Goal: Information Seeking & Learning: Learn about a topic

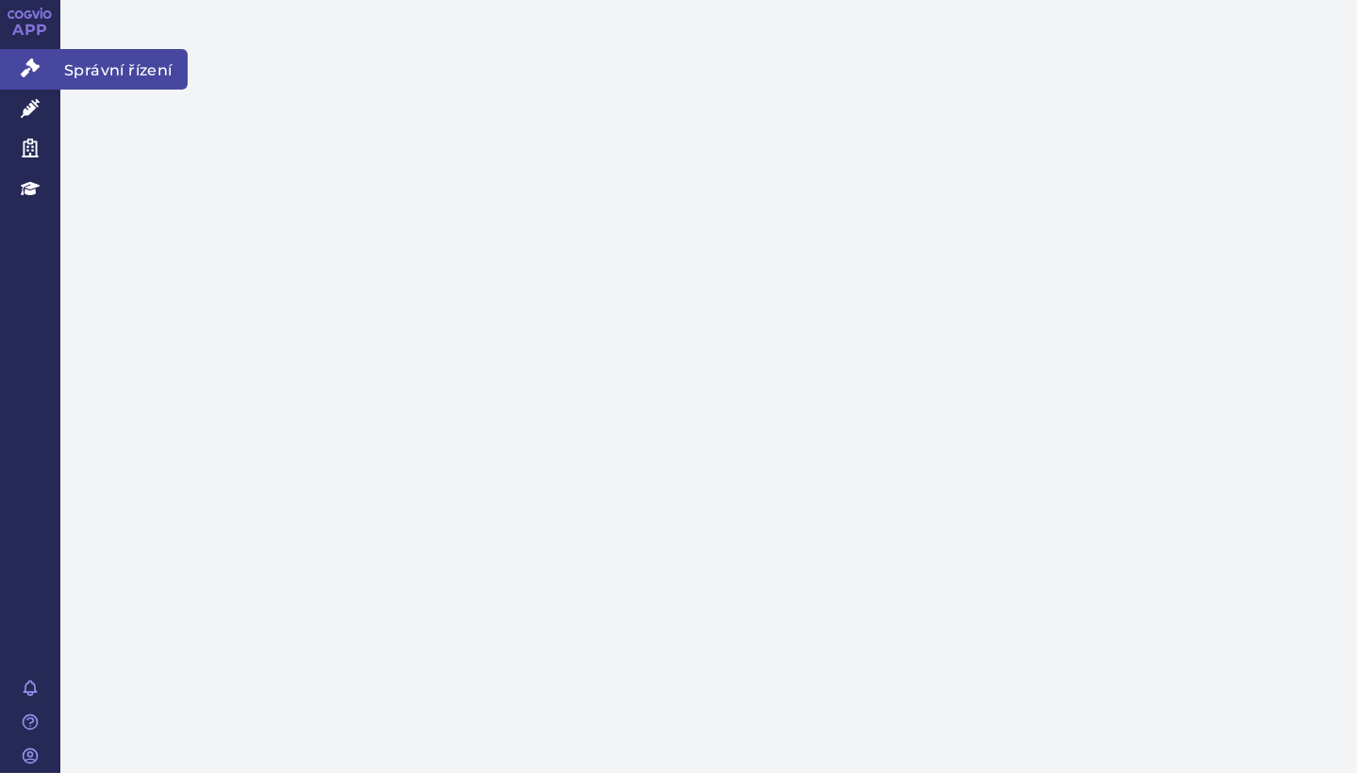
click at [26, 67] on icon at bounding box center [30, 67] width 19 height 19
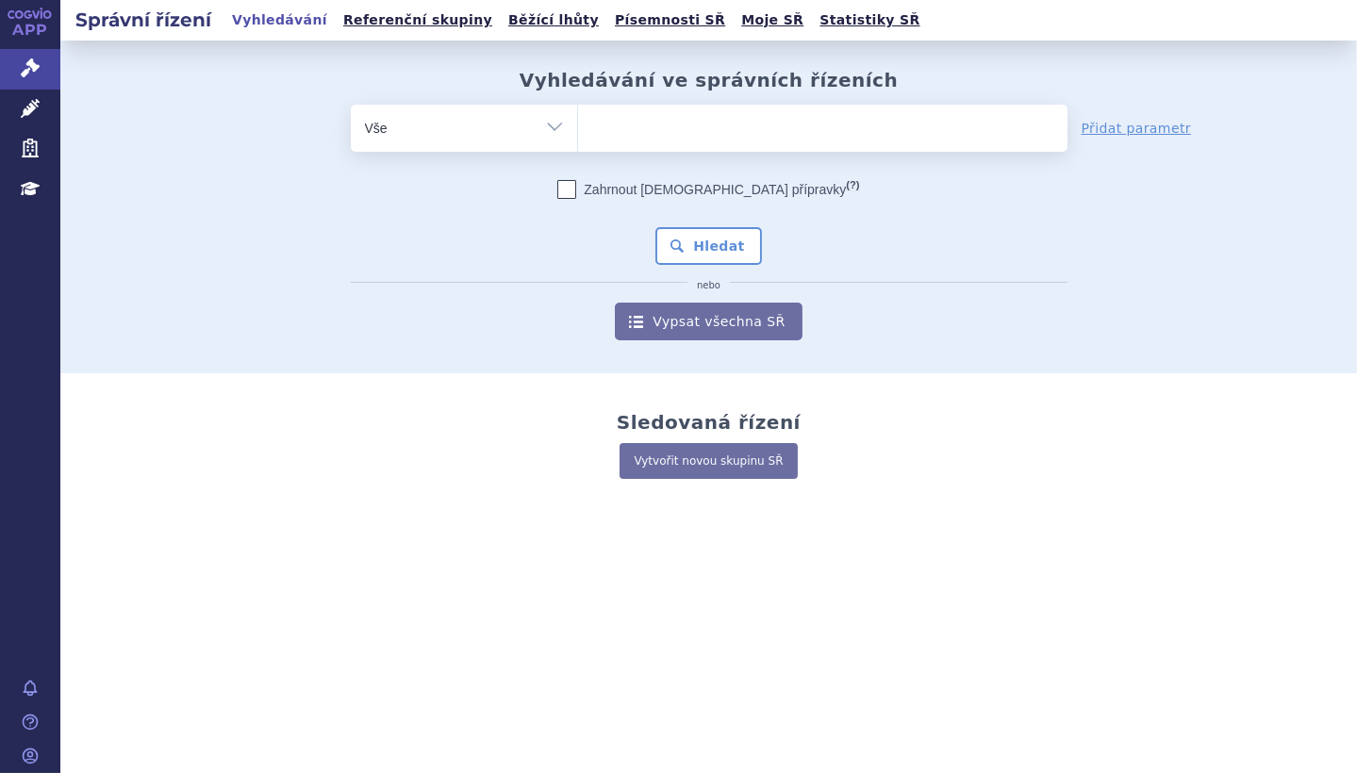
click at [600, 128] on input "search" at bounding box center [597, 126] width 10 height 24
paste input "[MEDICAL_DATA] ACCORD"
type input "[MEDICAL_DATA] ACCORD"
select select "[MEDICAL_DATA] ACCORD"
click at [688, 245] on button "Hledat" at bounding box center [708, 246] width 107 height 38
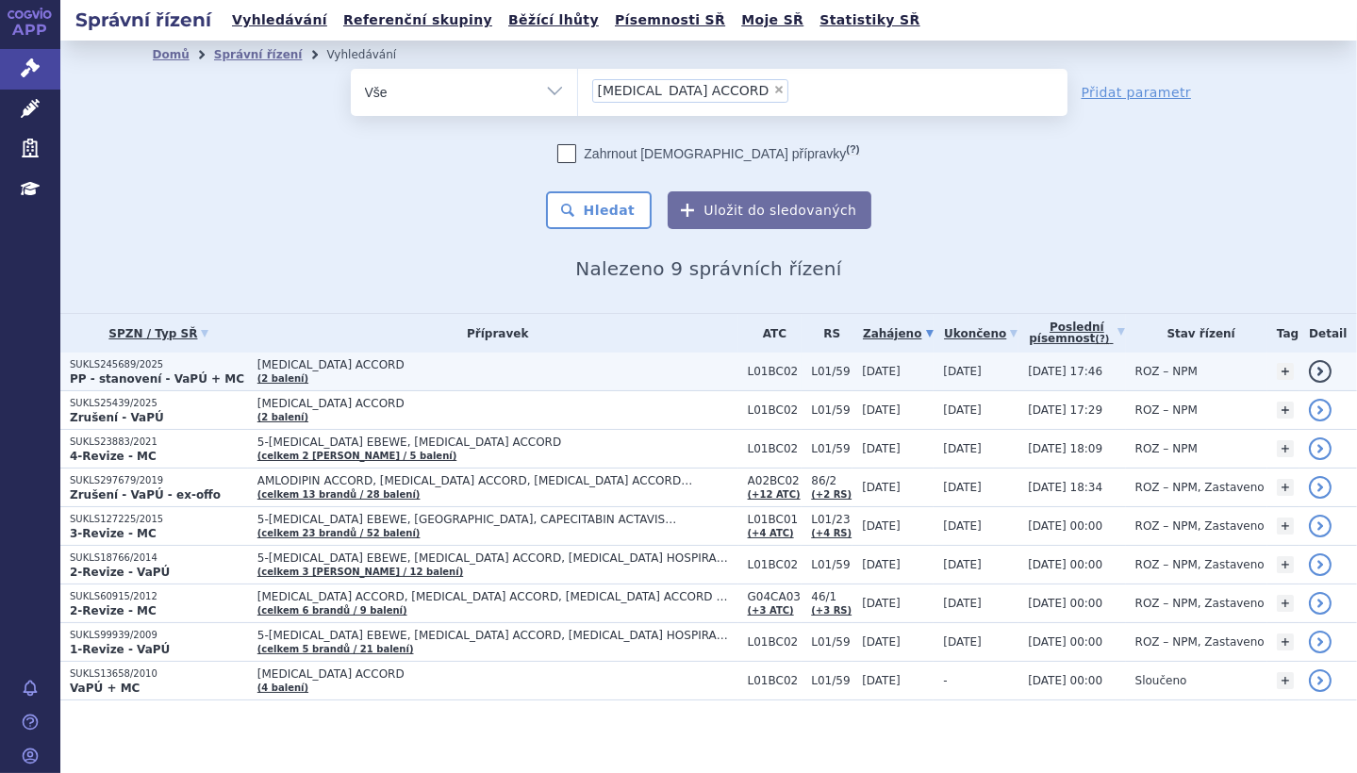
click at [1309, 372] on link "detail" at bounding box center [1320, 371] width 23 height 23
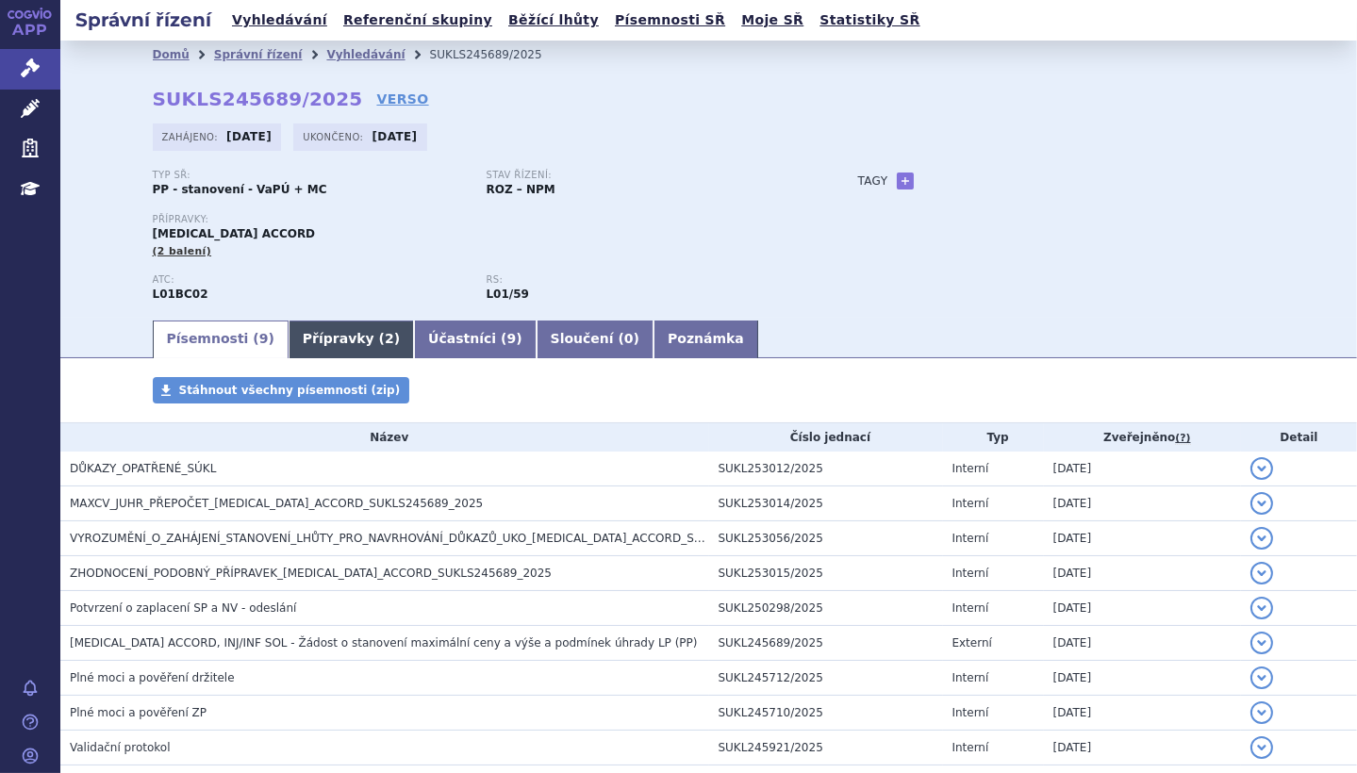
click at [307, 334] on link "Přípravky ( 2 )" at bounding box center [351, 340] width 125 height 38
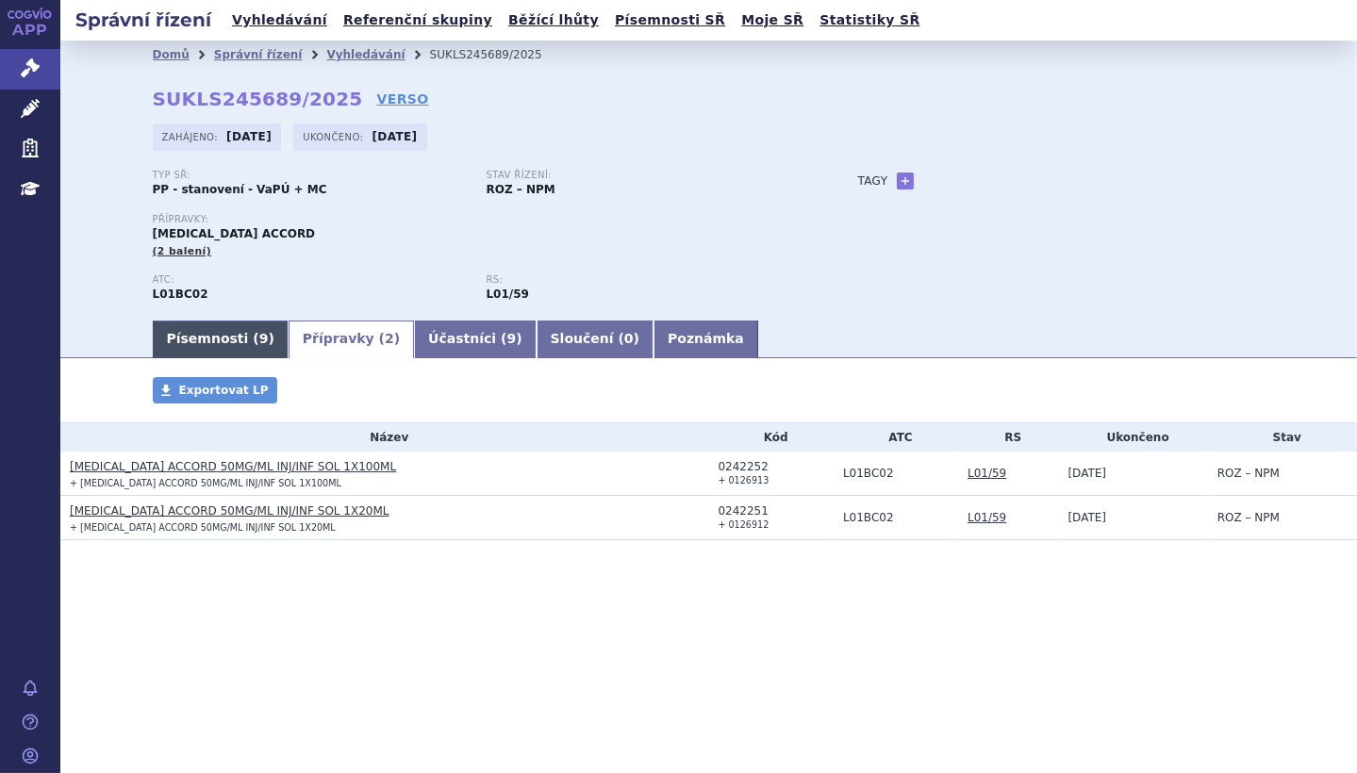
click at [190, 330] on link "Písemnosti ( 9 )" at bounding box center [221, 340] width 136 height 38
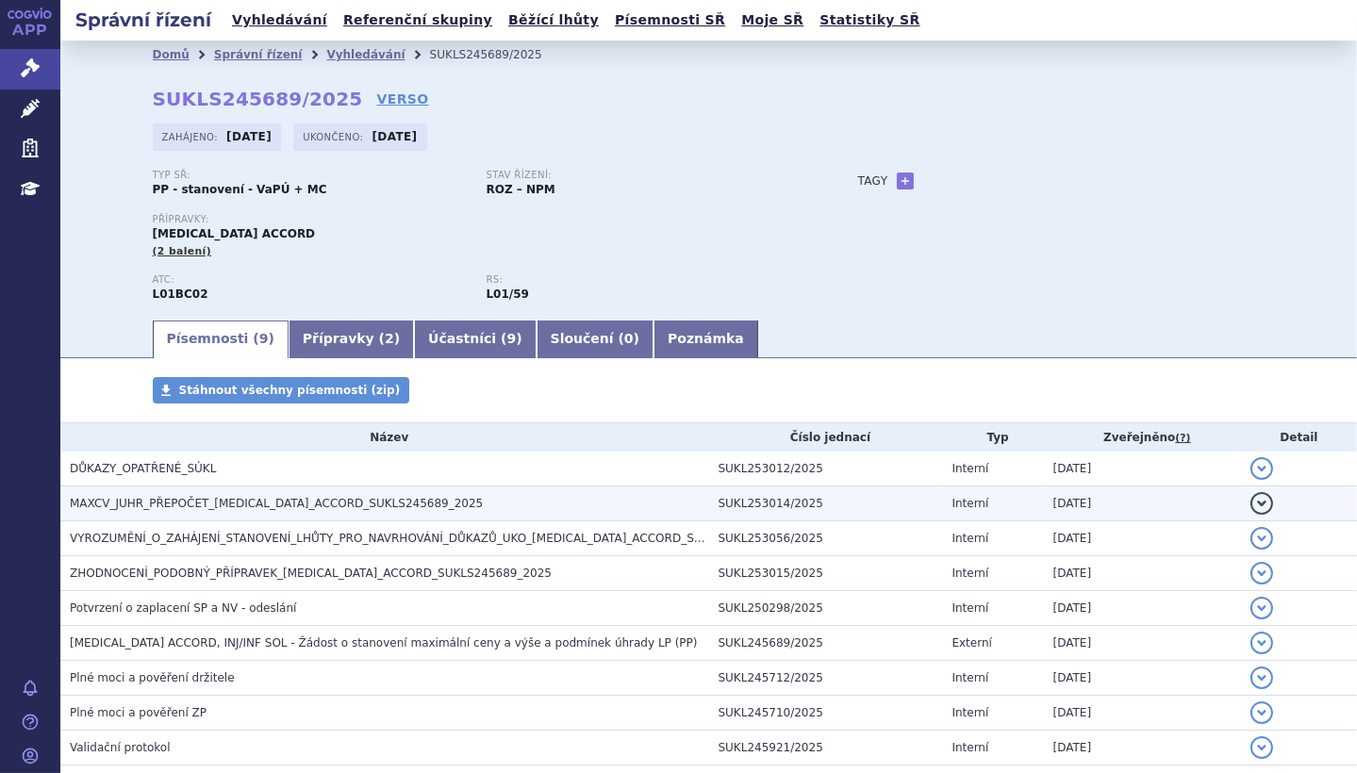
scroll to position [94, 0]
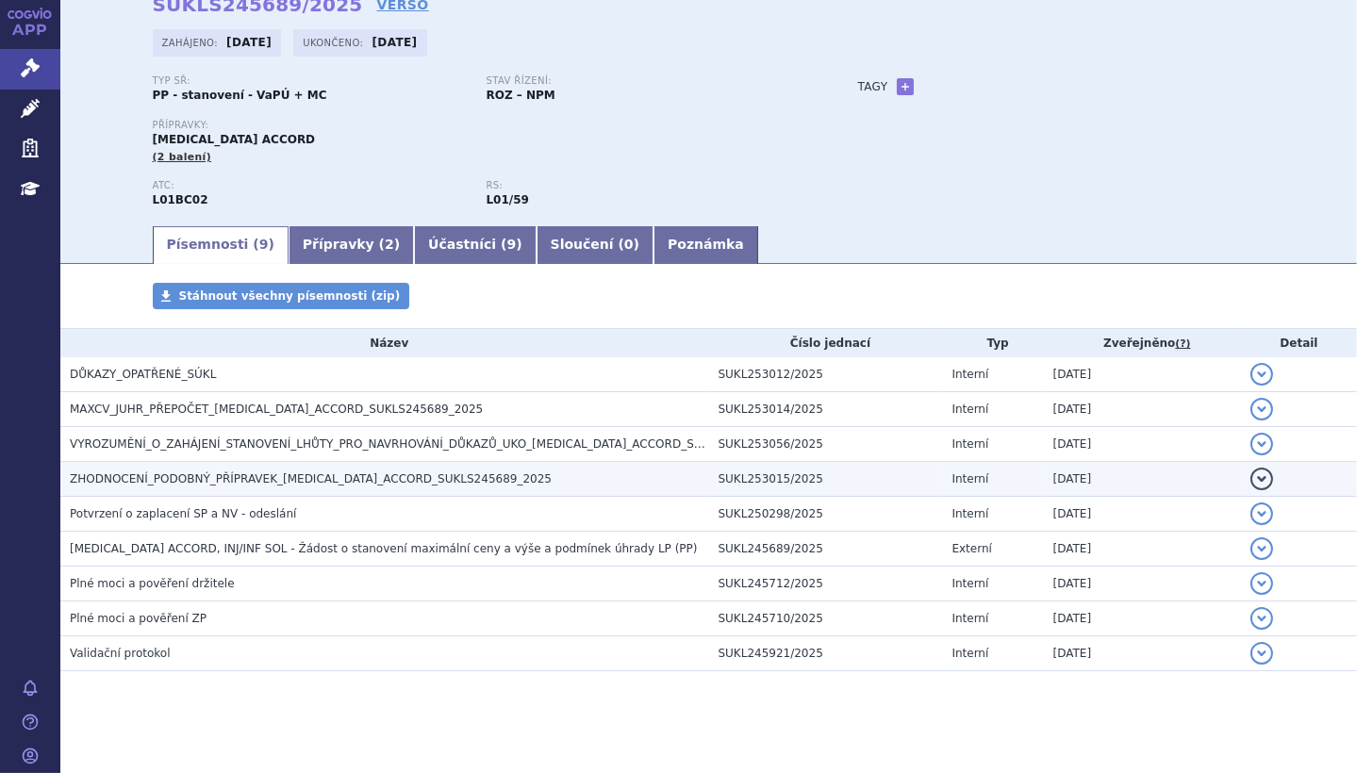
click at [1251, 477] on button "detail" at bounding box center [1262, 479] width 23 height 23
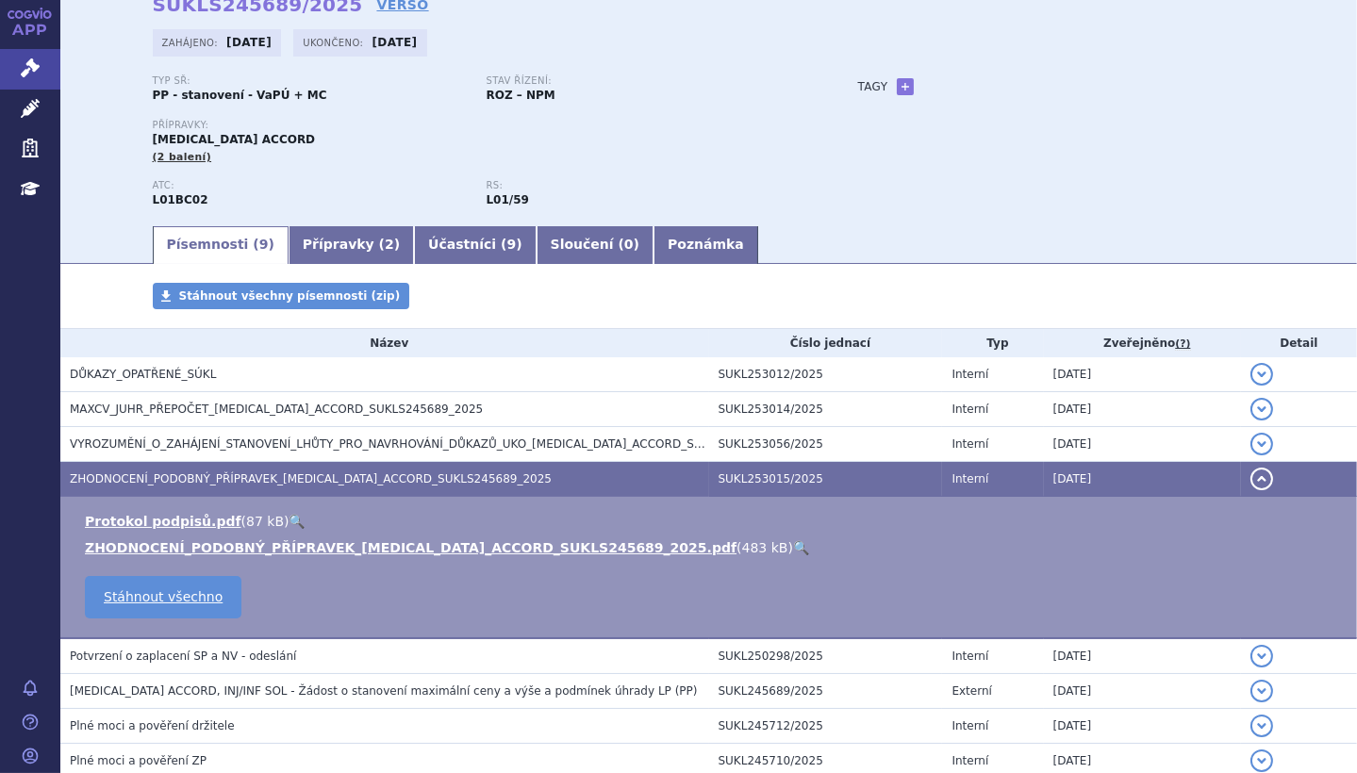
click at [793, 544] on link "🔍" at bounding box center [801, 547] width 16 height 15
click at [33, 108] on icon at bounding box center [30, 108] width 19 height 19
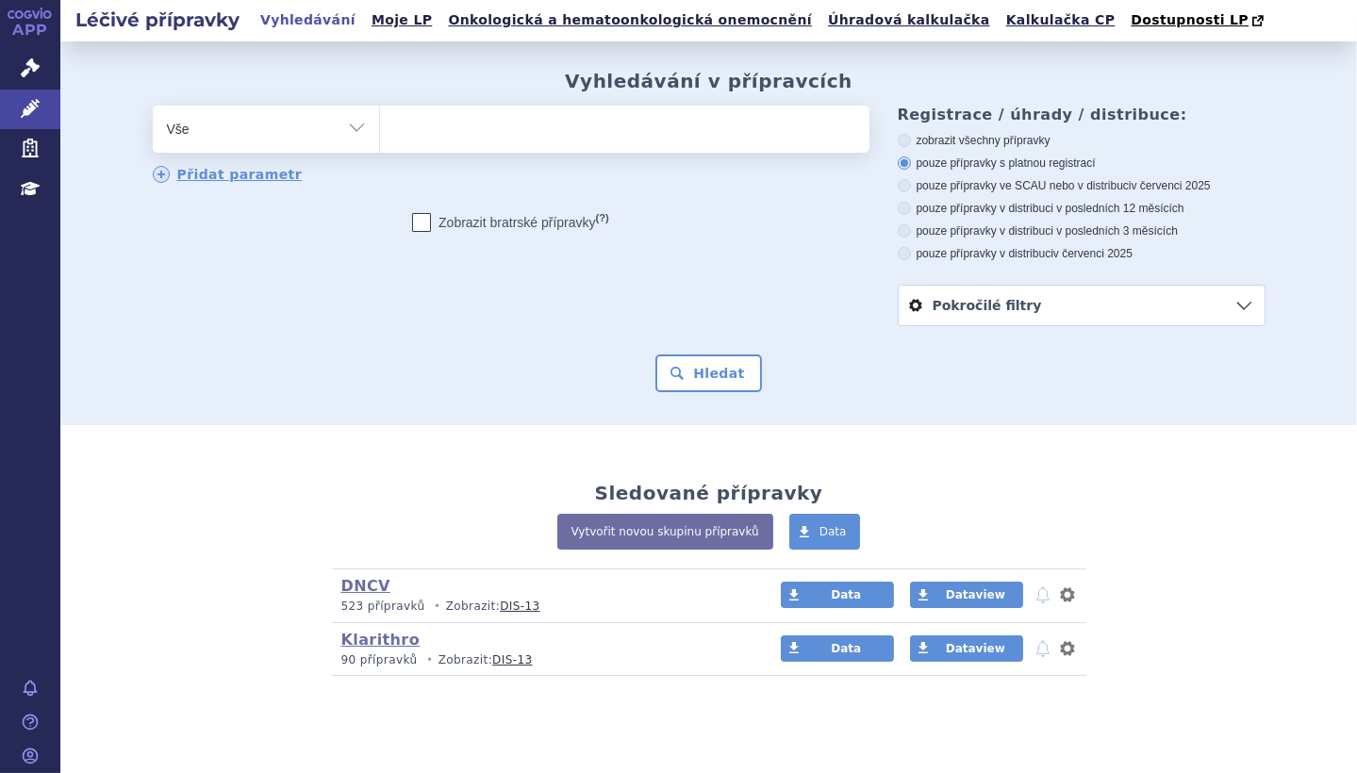
click at [406, 139] on ul at bounding box center [624, 126] width 489 height 40
click at [380, 139] on select at bounding box center [379, 128] width 1 height 47
paste input "[MEDICAL_DATA] ACCORD"
type input "[MEDICAL_DATA] ACCORD"
select select "[MEDICAL_DATA] ACCORD"
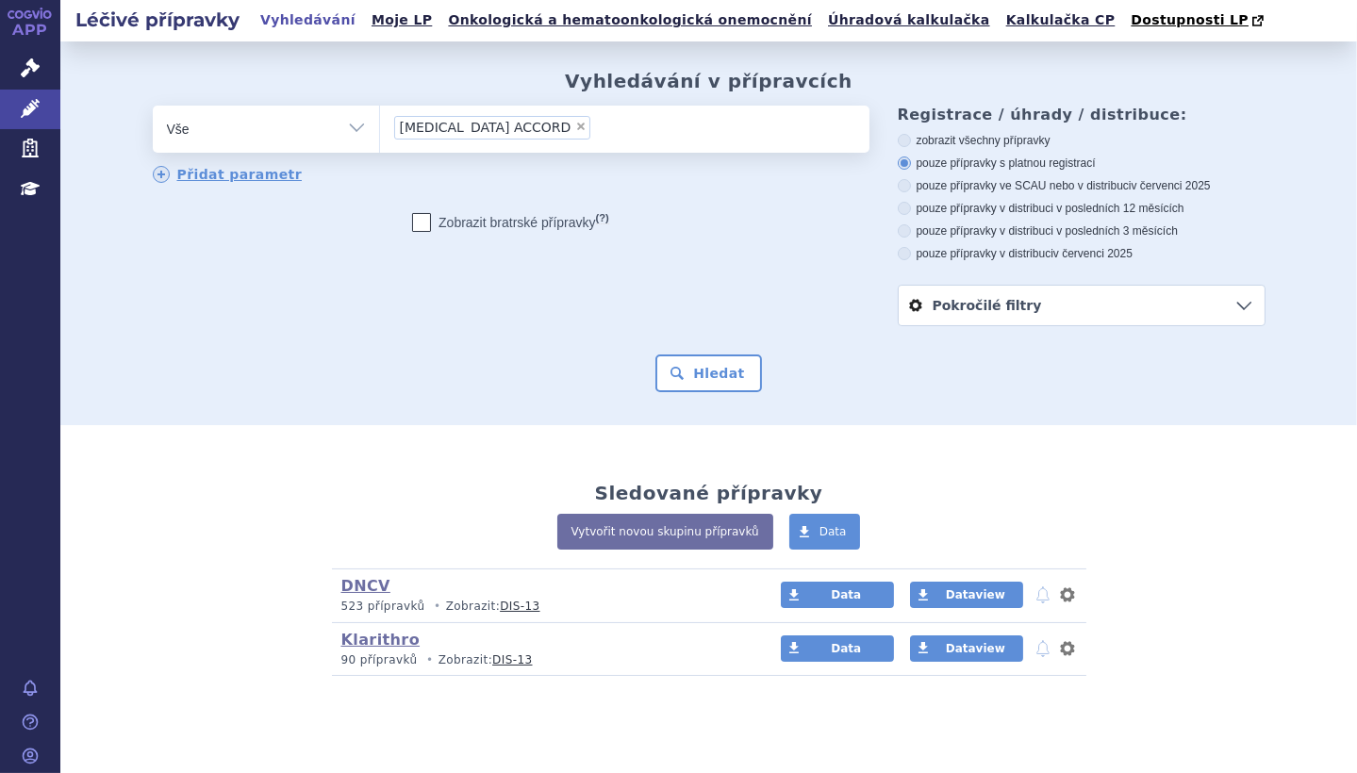
click at [576, 121] on ul "× FLUOROURACIL ACCORD" at bounding box center [624, 126] width 489 height 41
click at [380, 121] on select "[MEDICAL_DATA] ACCORD" at bounding box center [379, 128] width 1 height 47
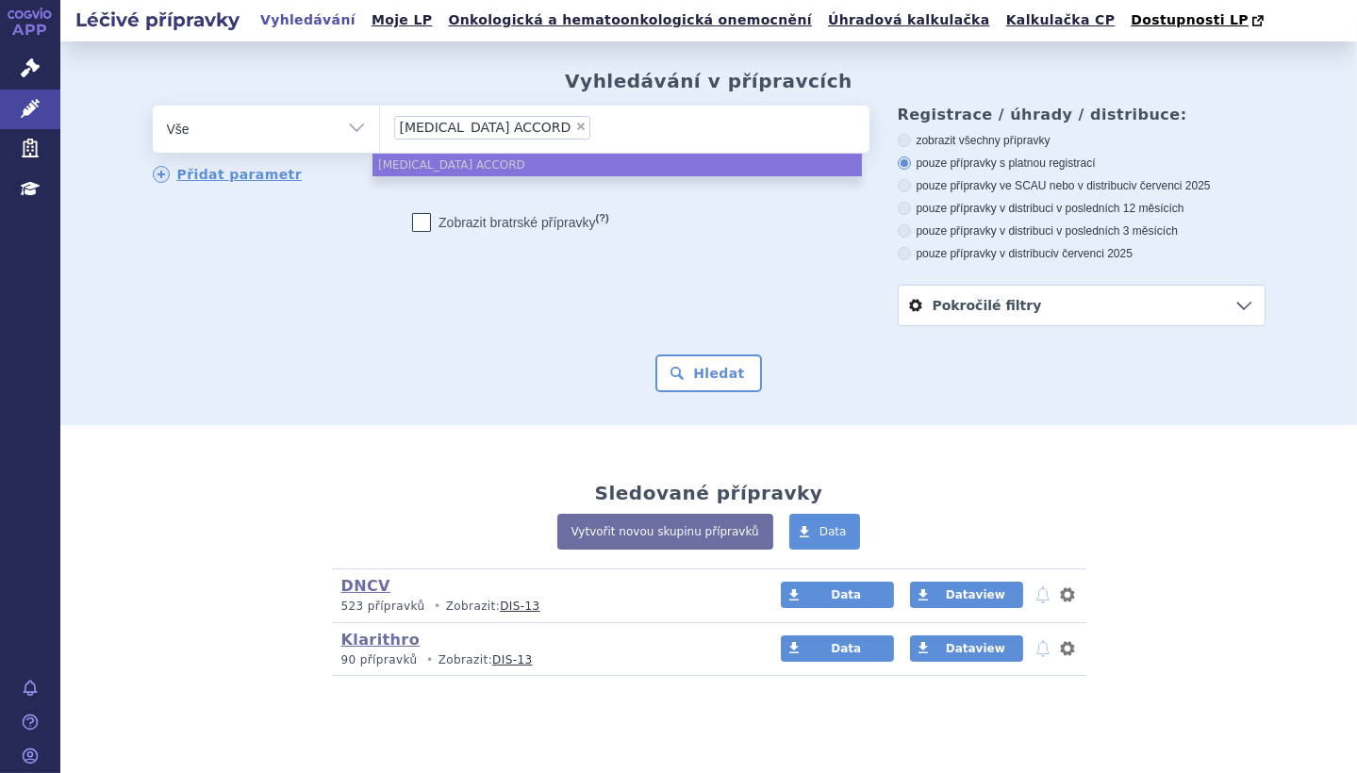
type input "[MEDICAL_DATA] ACCORD"
select select
type input "FLUOROURACIL ACCOR"
type input "FLUOROURACIL ACCO"
type input "FLUOROURACIL ACC"
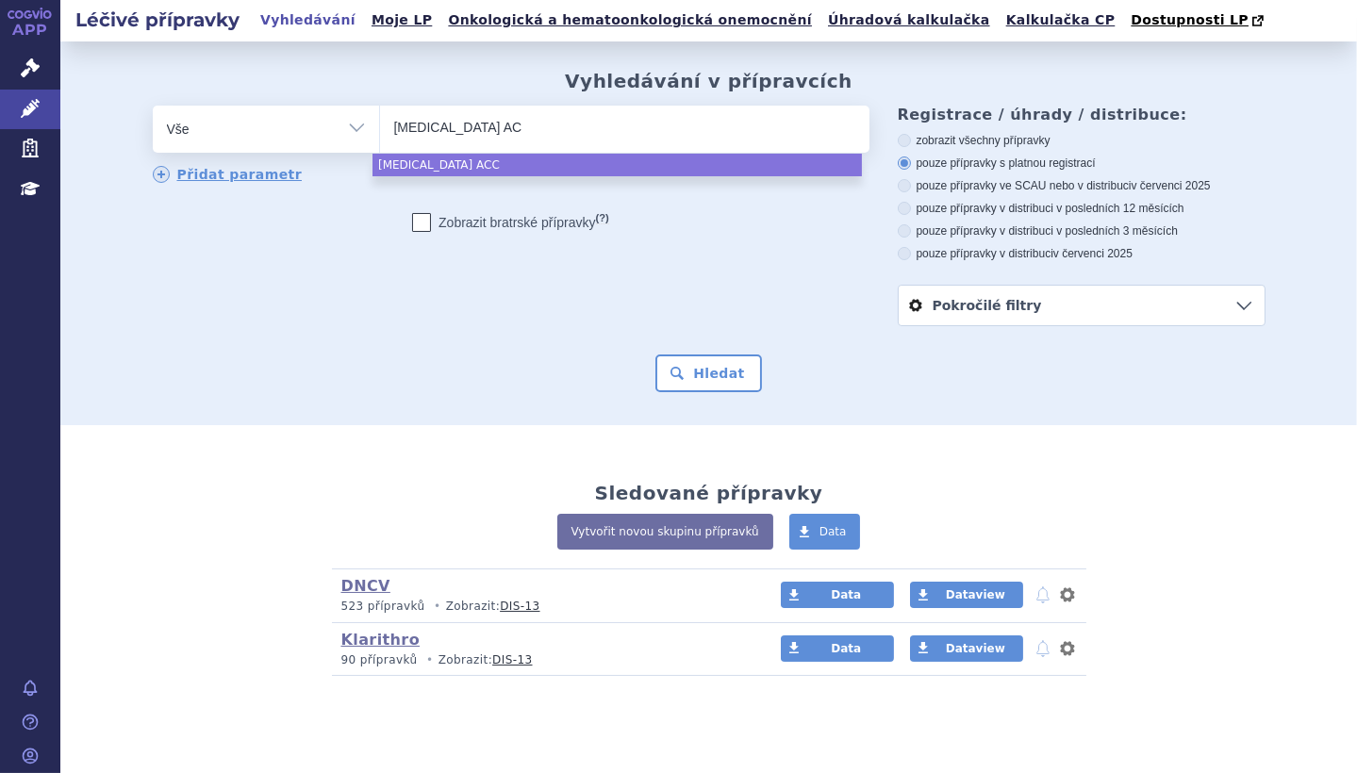
type input "FLUOROURACIL A"
type input "[MEDICAL_DATA]"
select select "FLUOROURACIL"
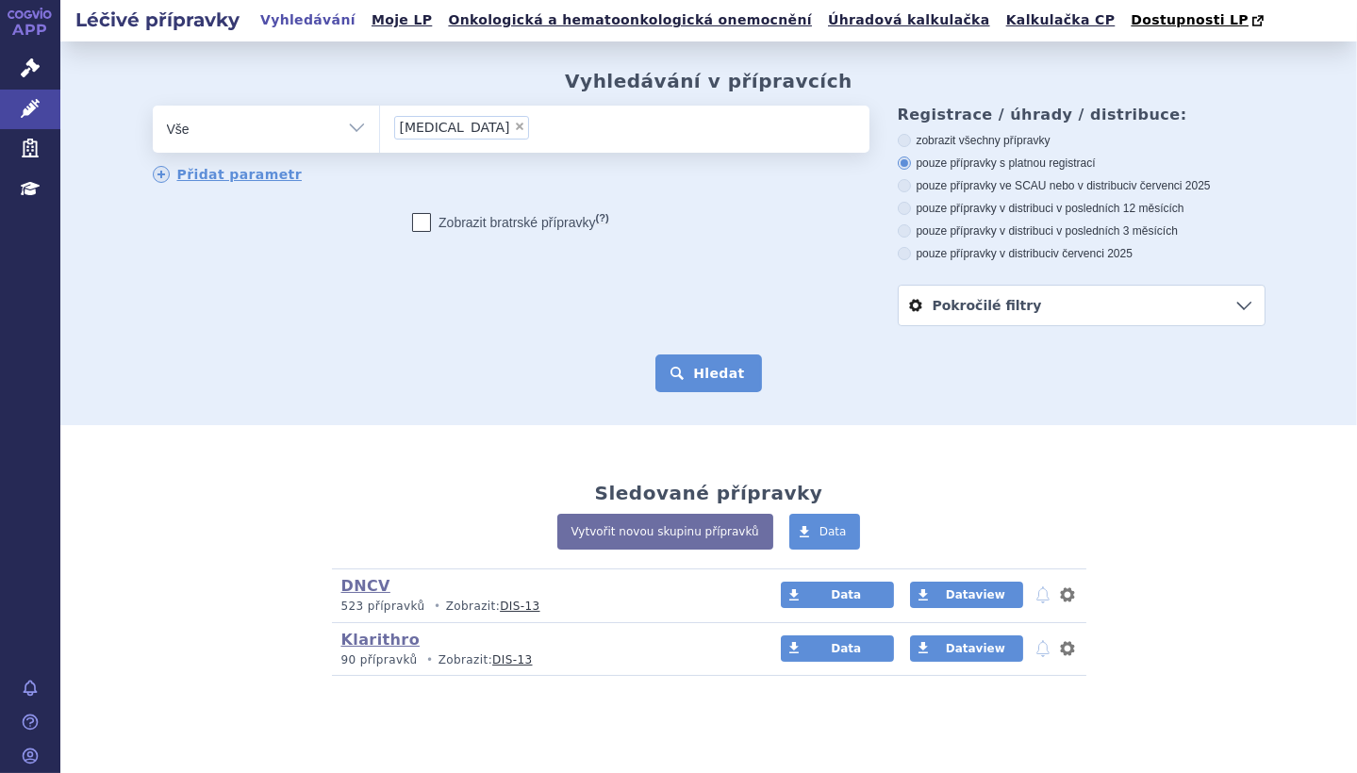
click at [687, 376] on button "Hledat" at bounding box center [708, 374] width 107 height 38
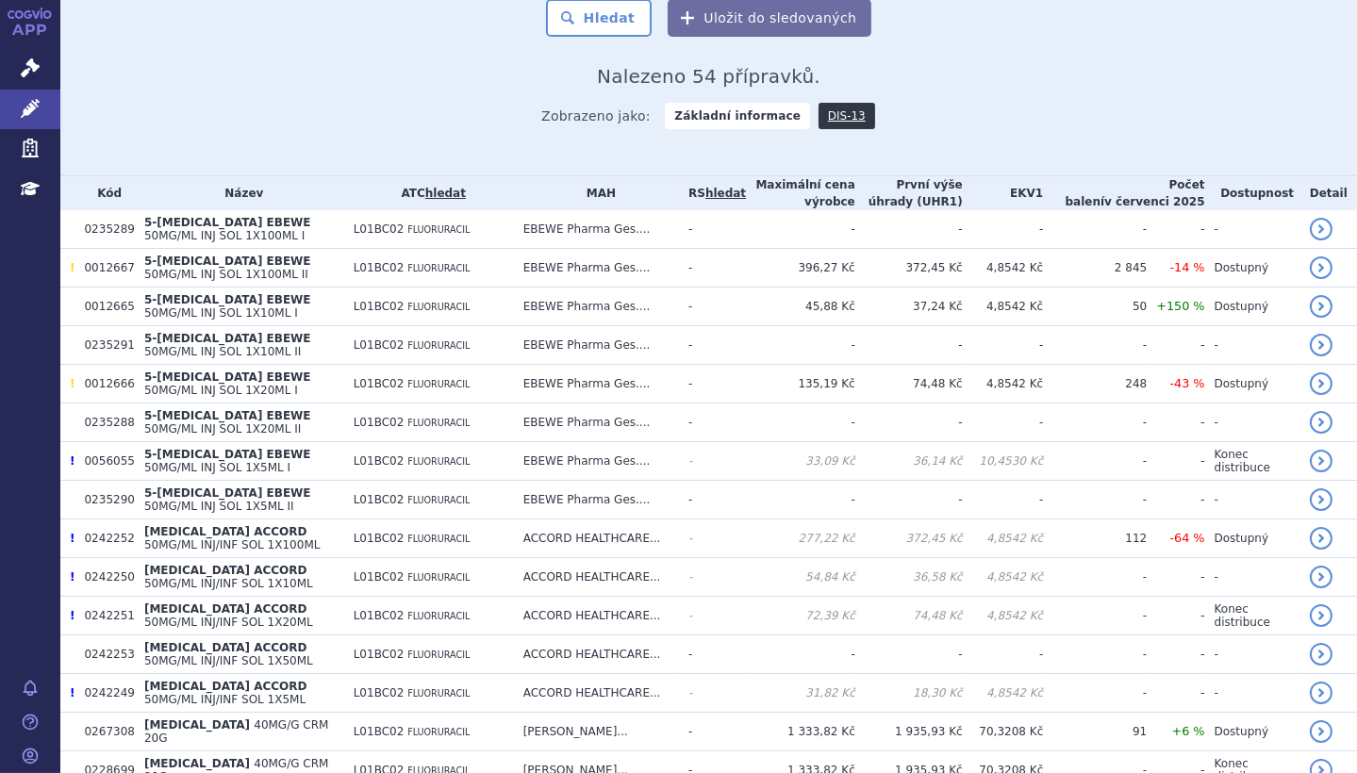
scroll to position [188, 0]
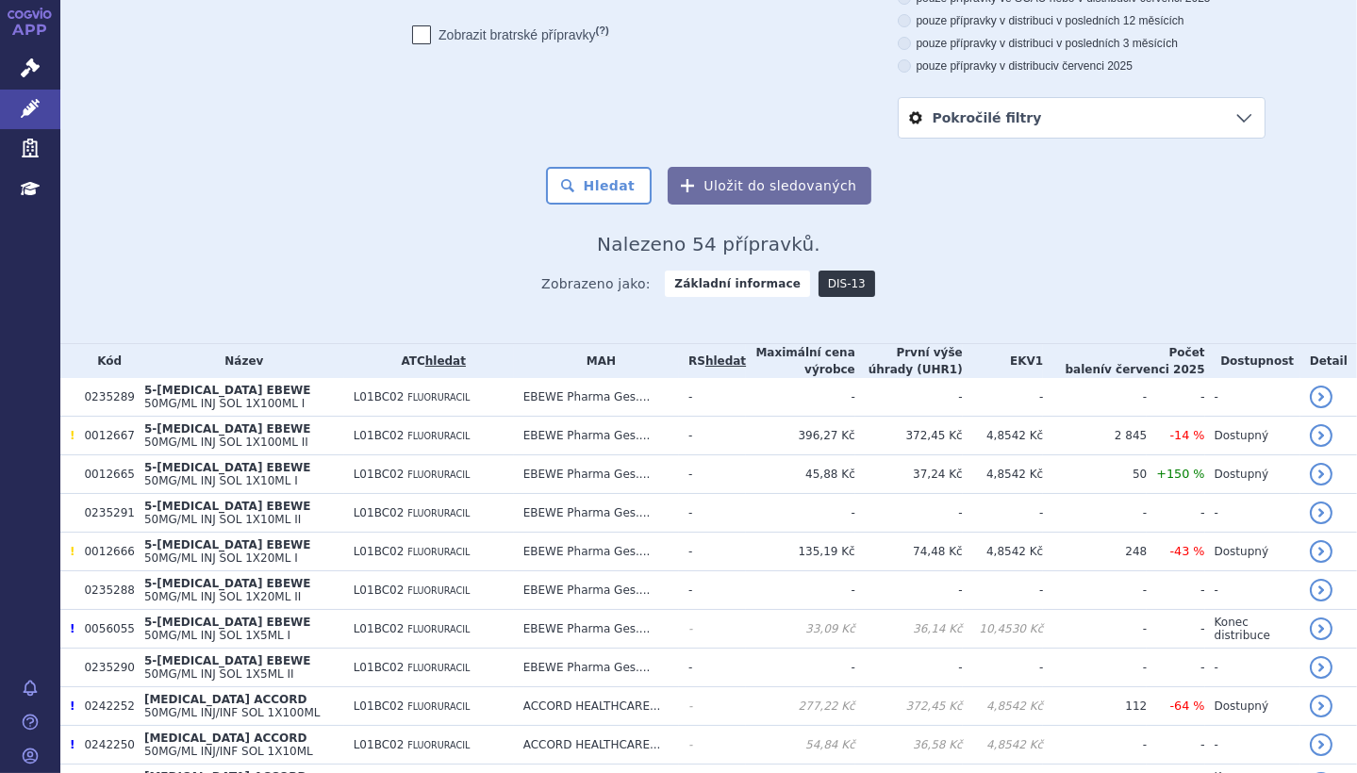
click at [829, 282] on link "DIS-13" at bounding box center [847, 284] width 57 height 26
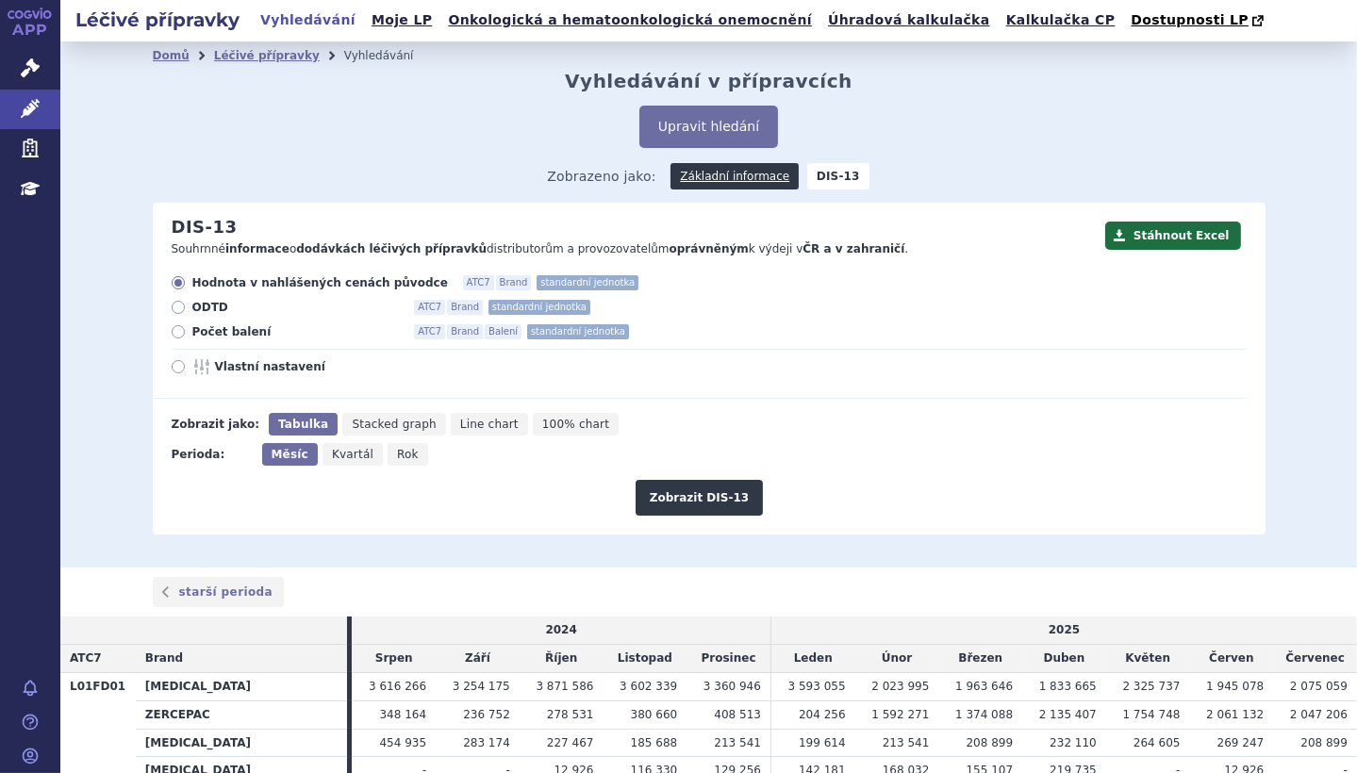
click at [172, 332] on icon at bounding box center [178, 331] width 13 height 13
click at [174, 332] on input "Počet balení ATC7 Brand Balení standardní jednotka" at bounding box center [180, 334] width 12 height 12
radio input "true"
click at [692, 501] on button "Zobrazit DIS-13" at bounding box center [699, 498] width 127 height 36
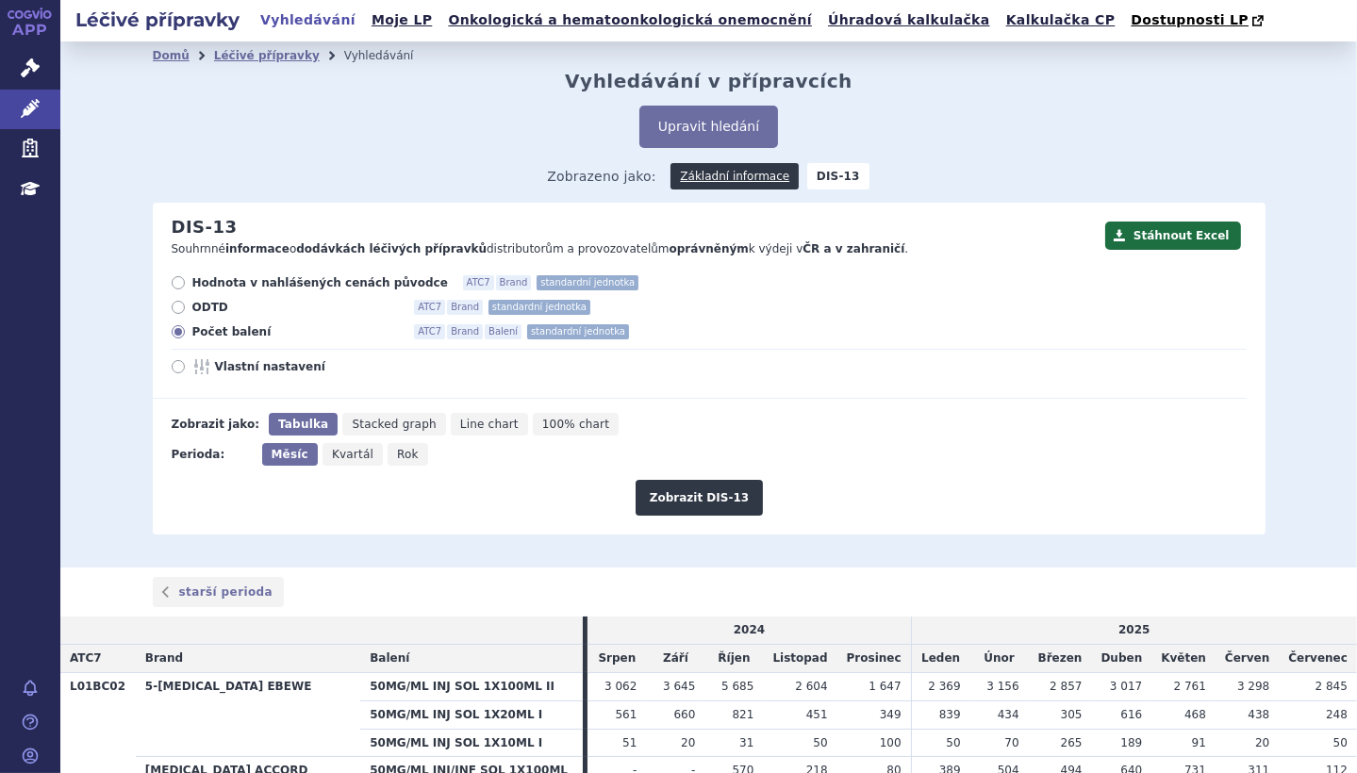
scroll to position [376, 0]
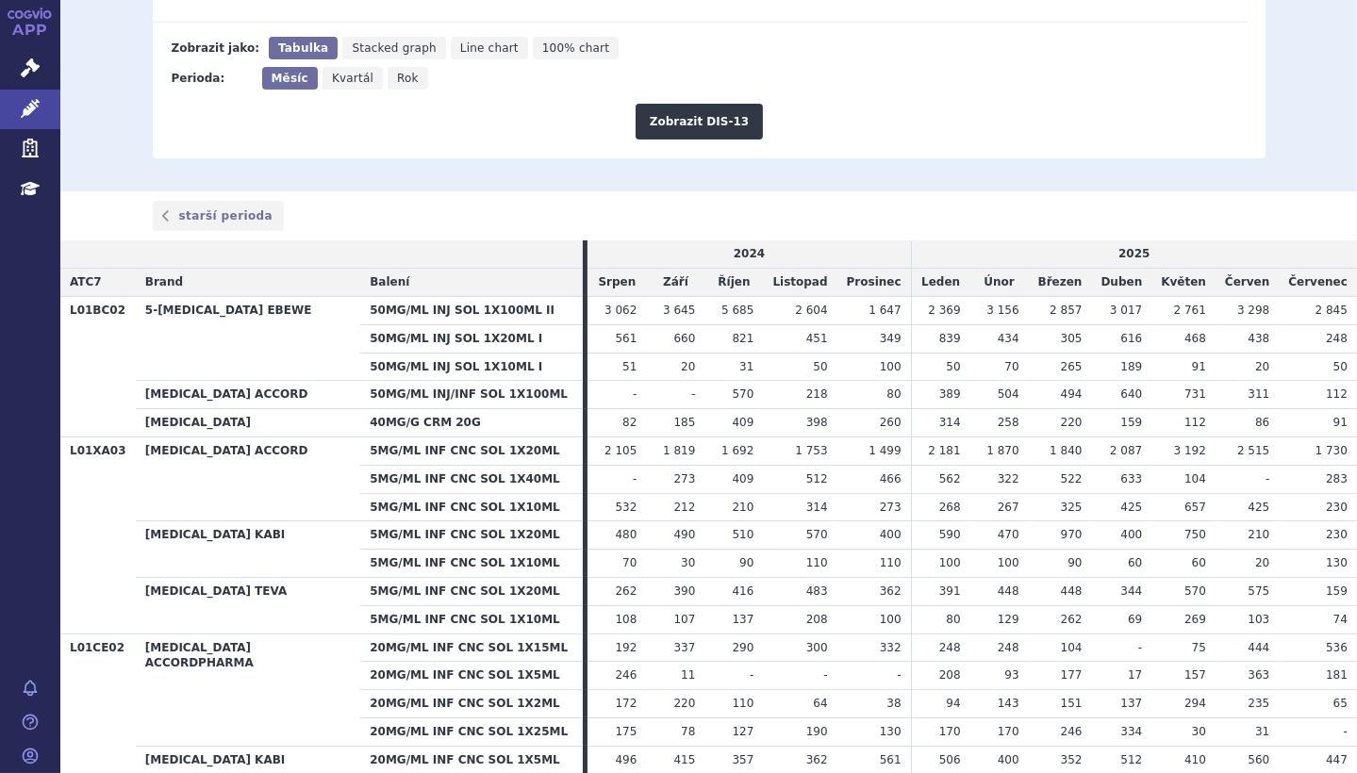
click at [88, 307] on th "L01BC02" at bounding box center [97, 366] width 75 height 141
click at [88, 308] on th "L01BC02" at bounding box center [97, 366] width 75 height 141
copy th "L01BC02"
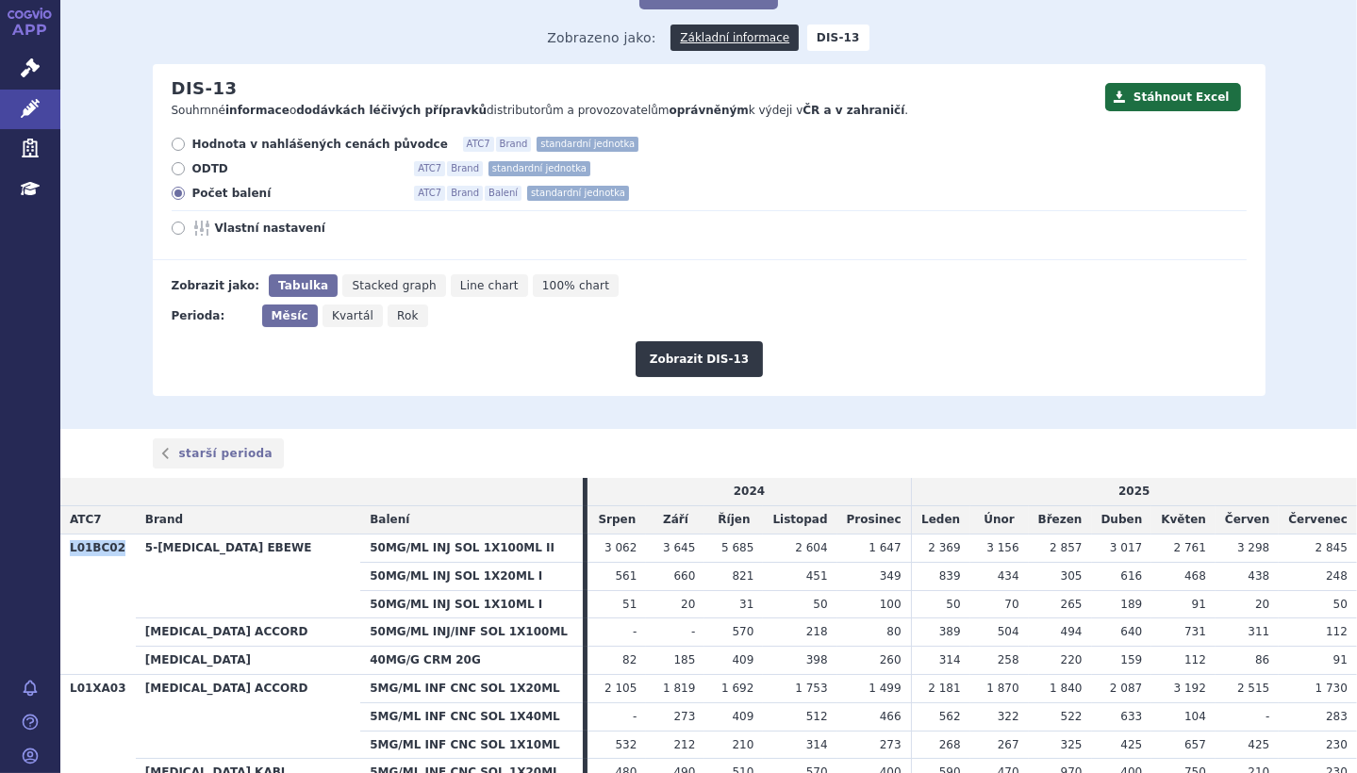
scroll to position [0, 0]
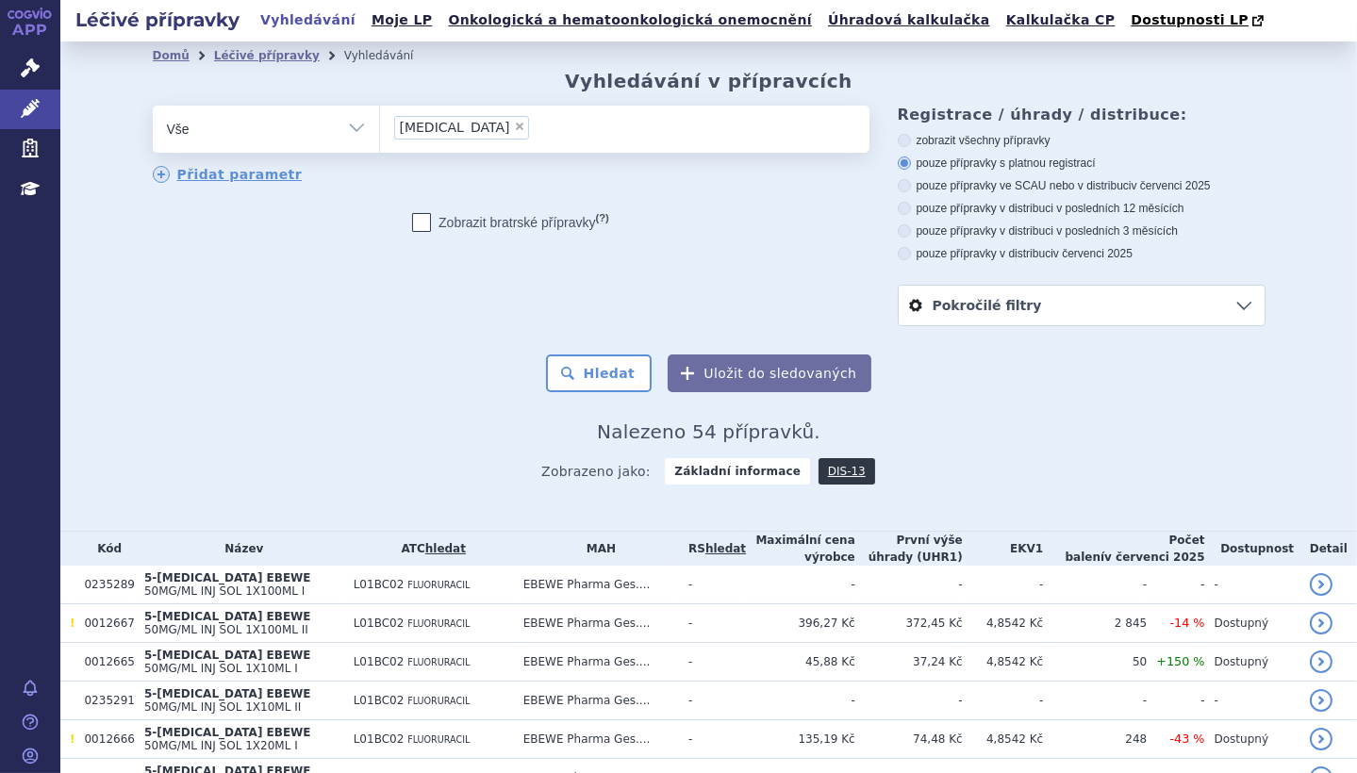
click at [514, 130] on span "×" at bounding box center [519, 126] width 11 height 11
click at [380, 130] on select "FLUOROURACIL" at bounding box center [379, 128] width 1 height 47
select select
type input "L01BC02"
select select "L01BC02"
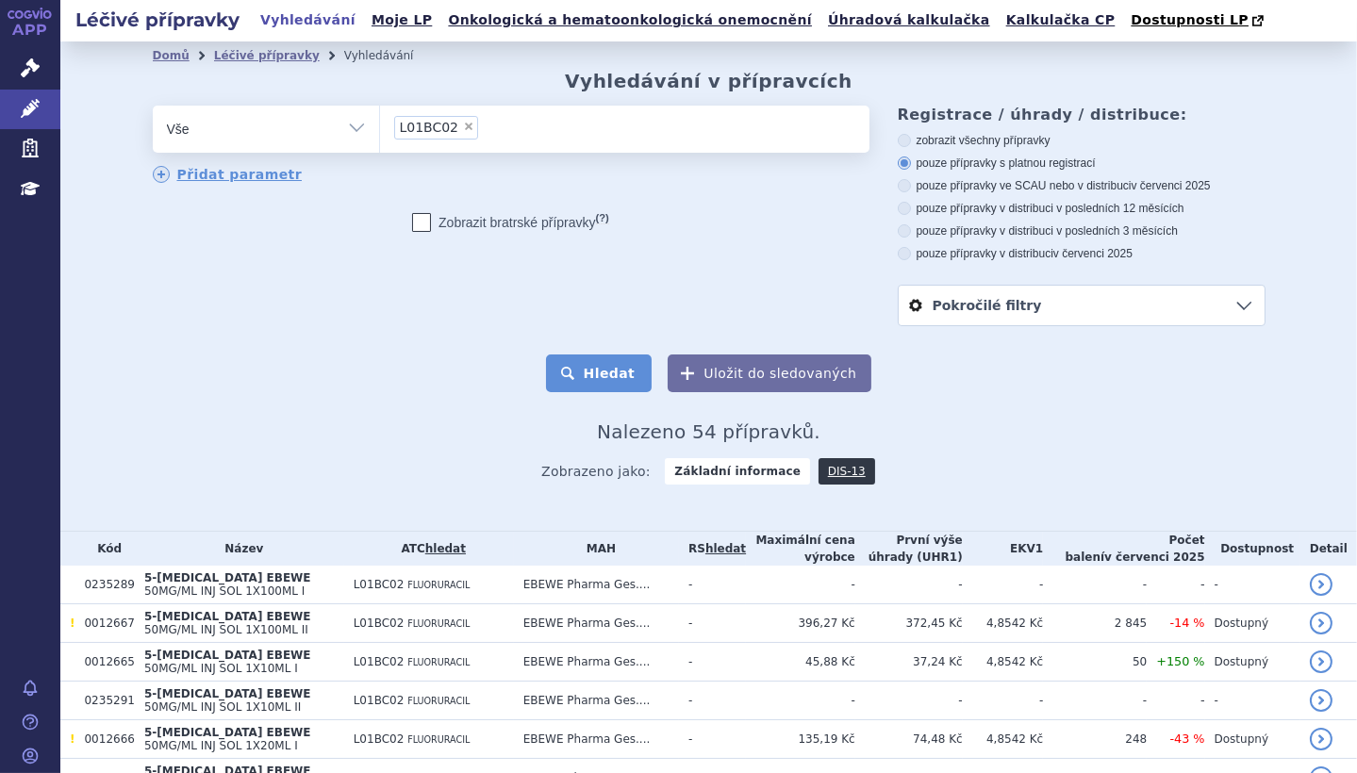
click at [596, 378] on button "Hledat" at bounding box center [599, 374] width 107 height 38
click at [820, 472] on link "DIS-13" at bounding box center [847, 471] width 57 height 26
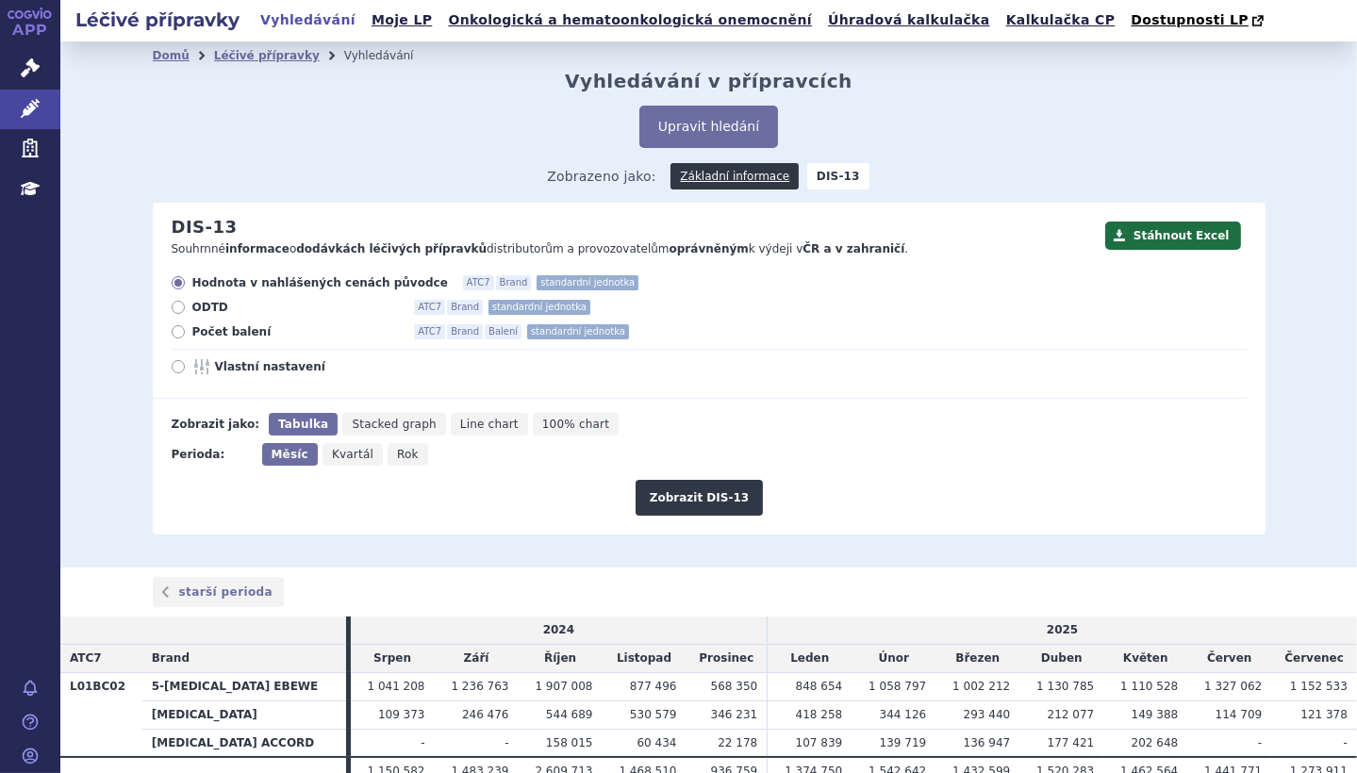
scroll to position [89, 0]
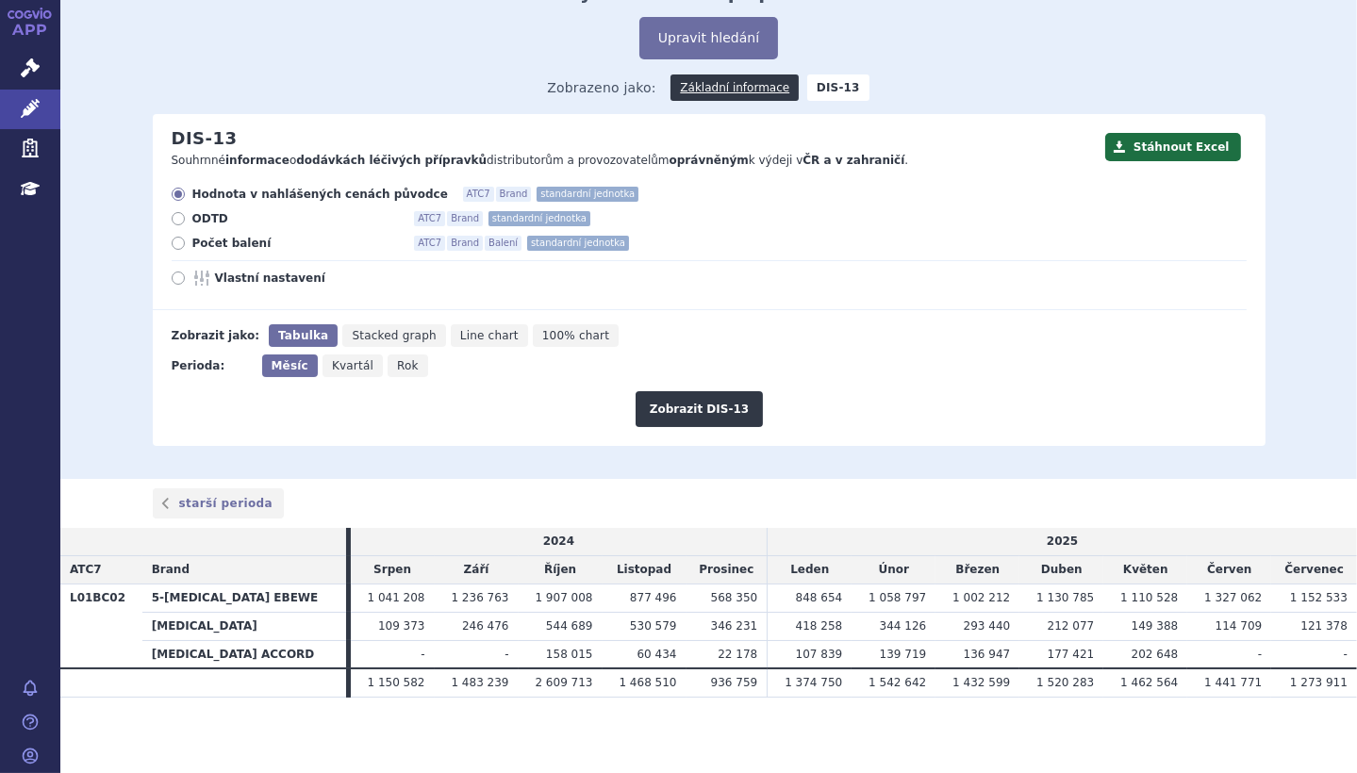
click at [172, 245] on icon at bounding box center [178, 243] width 13 height 13
click at [174, 245] on input "Počet balení ATC7 Brand Balení standardní jednotka" at bounding box center [180, 246] width 12 height 12
radio input "true"
click at [705, 412] on button "Zobrazit DIS-13" at bounding box center [699, 409] width 127 height 36
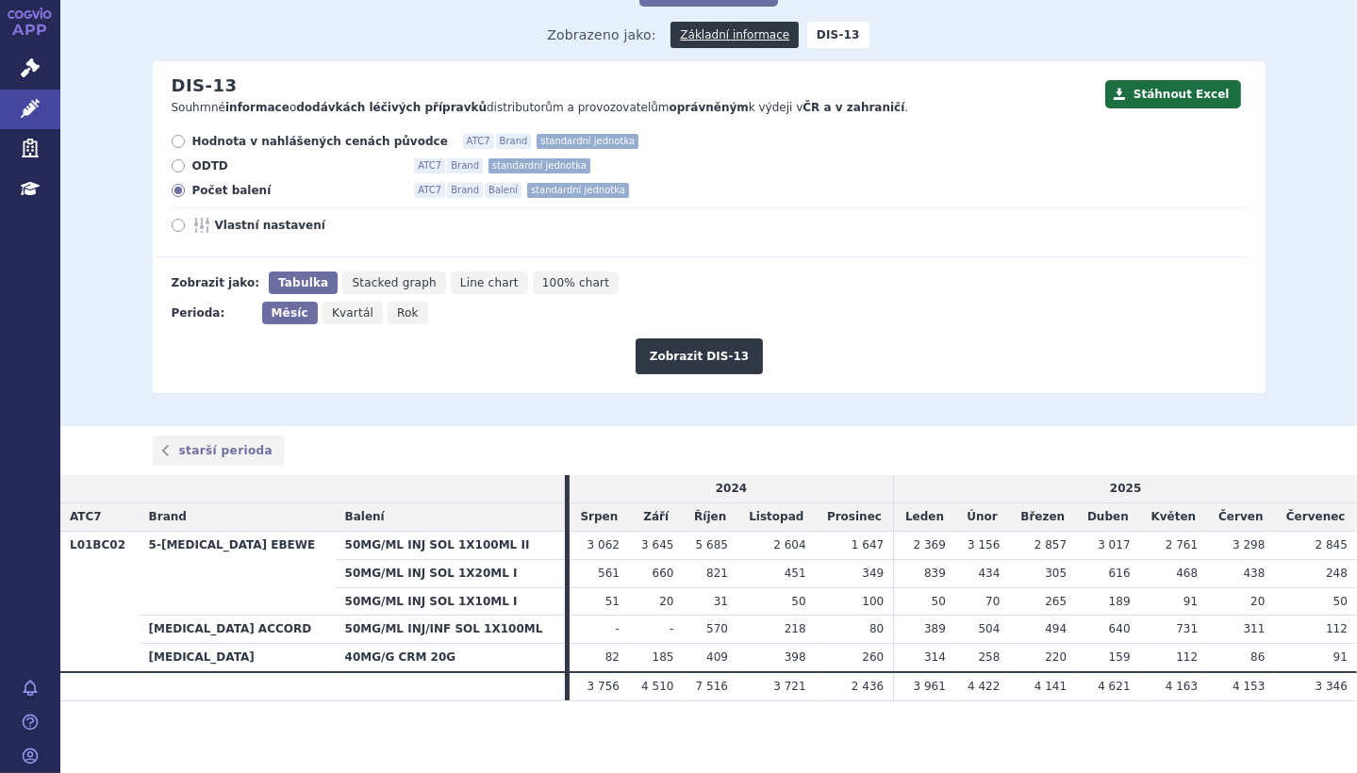
scroll to position [144, 0]
